Goal: Information Seeking & Learning: Learn about a topic

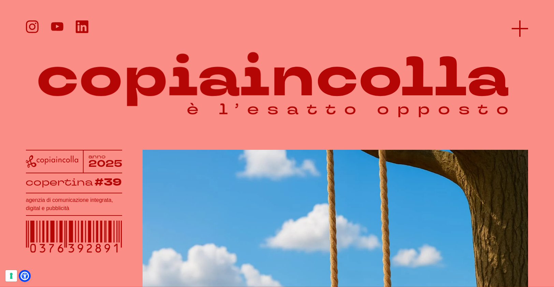
click at [519, 23] on icon at bounding box center [519, 28] width 16 height 16
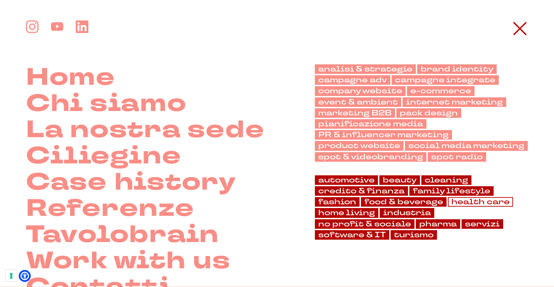
click at [459, 203] on link "health care" at bounding box center [480, 202] width 65 height 10
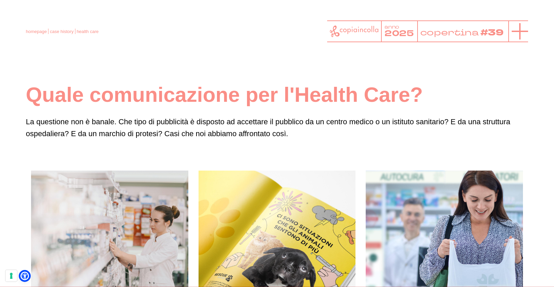
click at [522, 27] on icon at bounding box center [519, 31] width 16 height 16
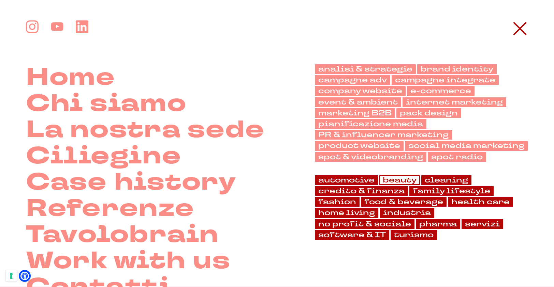
click at [395, 183] on link "beauty" at bounding box center [399, 181] width 41 height 10
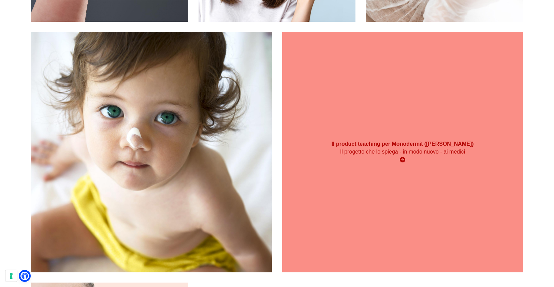
scroll to position [295, 0]
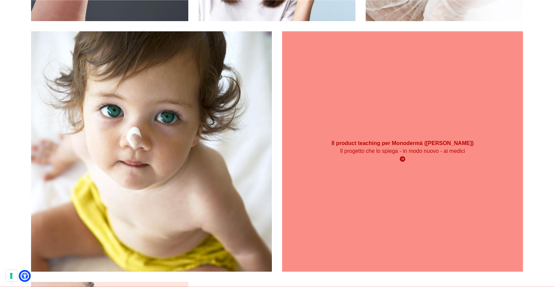
click at [374, 168] on div "Il product teaching per Monodermà ([PERSON_NAME]) Il progetto che lo spiega - i…" at bounding box center [402, 151] width 241 height 241
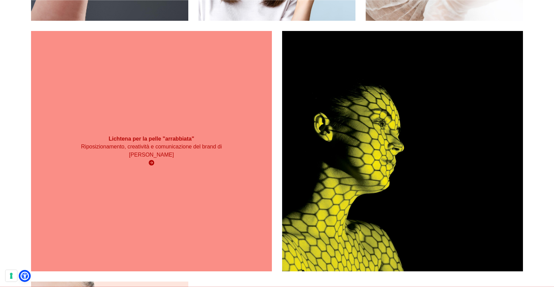
click at [92, 83] on div "Lichtena per la pelle "arrabbiata" Riposizionamento, creatività e comunicazione…" at bounding box center [151, 151] width 241 height 241
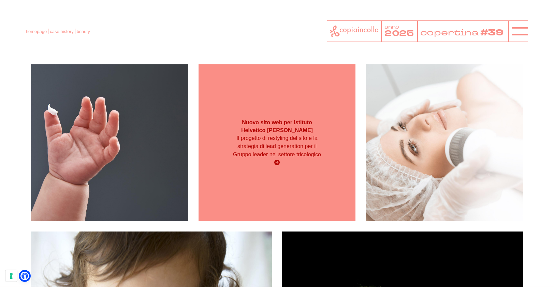
scroll to position [94, 0]
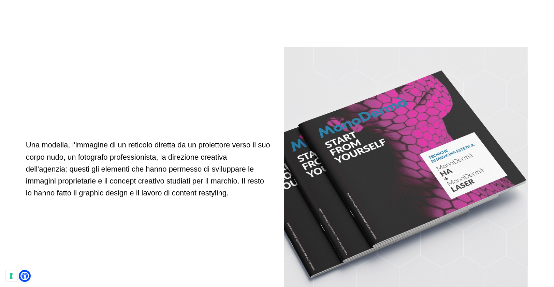
scroll to position [1696, 0]
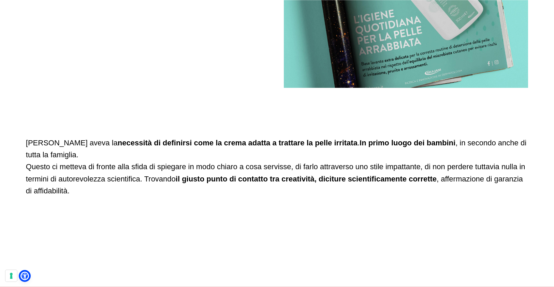
scroll to position [1112, 0]
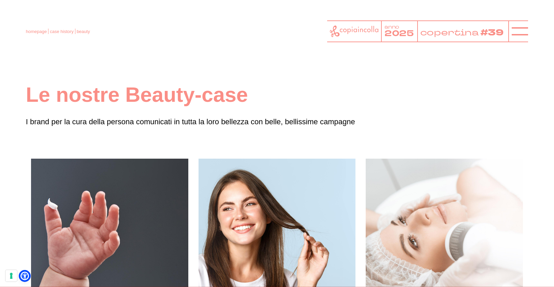
drag, startPoint x: 26, startPoint y: 96, endPoint x: 246, endPoint y: 86, distance: 219.9
click at [246, 86] on h1 "Le nostre Beauty-case" at bounding box center [277, 95] width 502 height 26
